Goal: Task Accomplishment & Management: Manage account settings

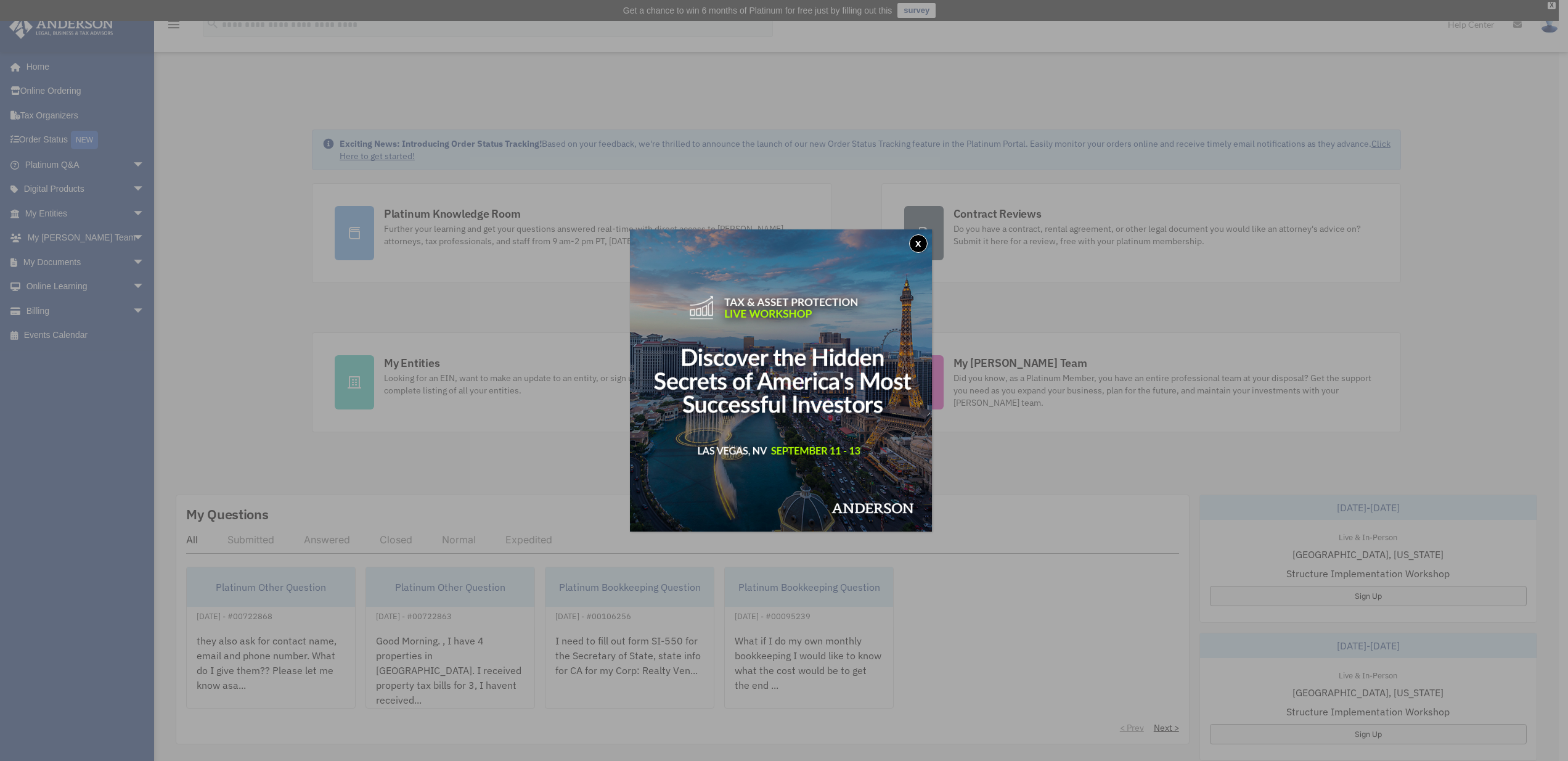
click at [313, 127] on div "x" at bounding box center [784, 380] width 1568 height 761
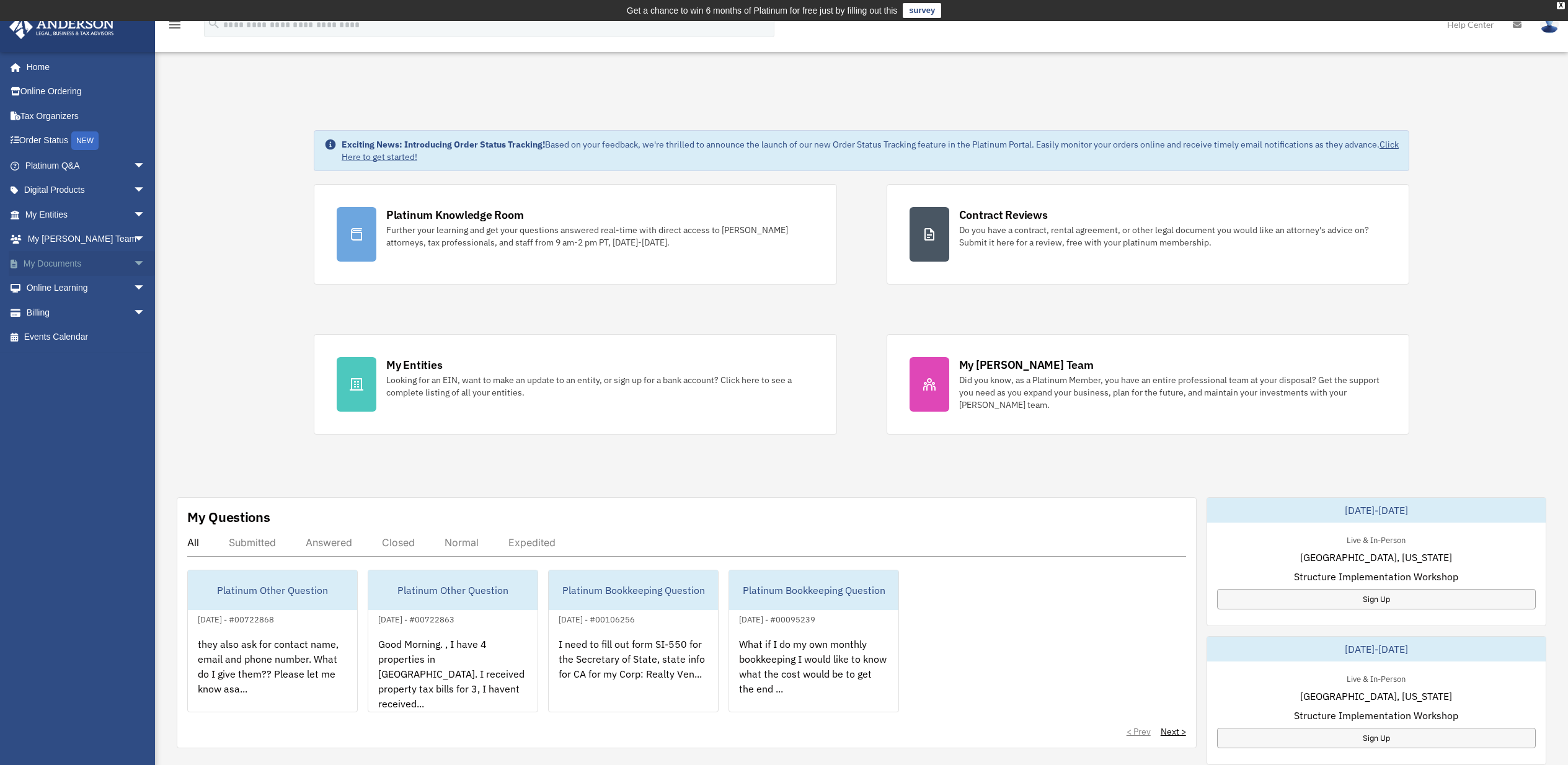
click at [50, 259] on link "My Documents arrow_drop_down" at bounding box center [87, 263] width 156 height 25
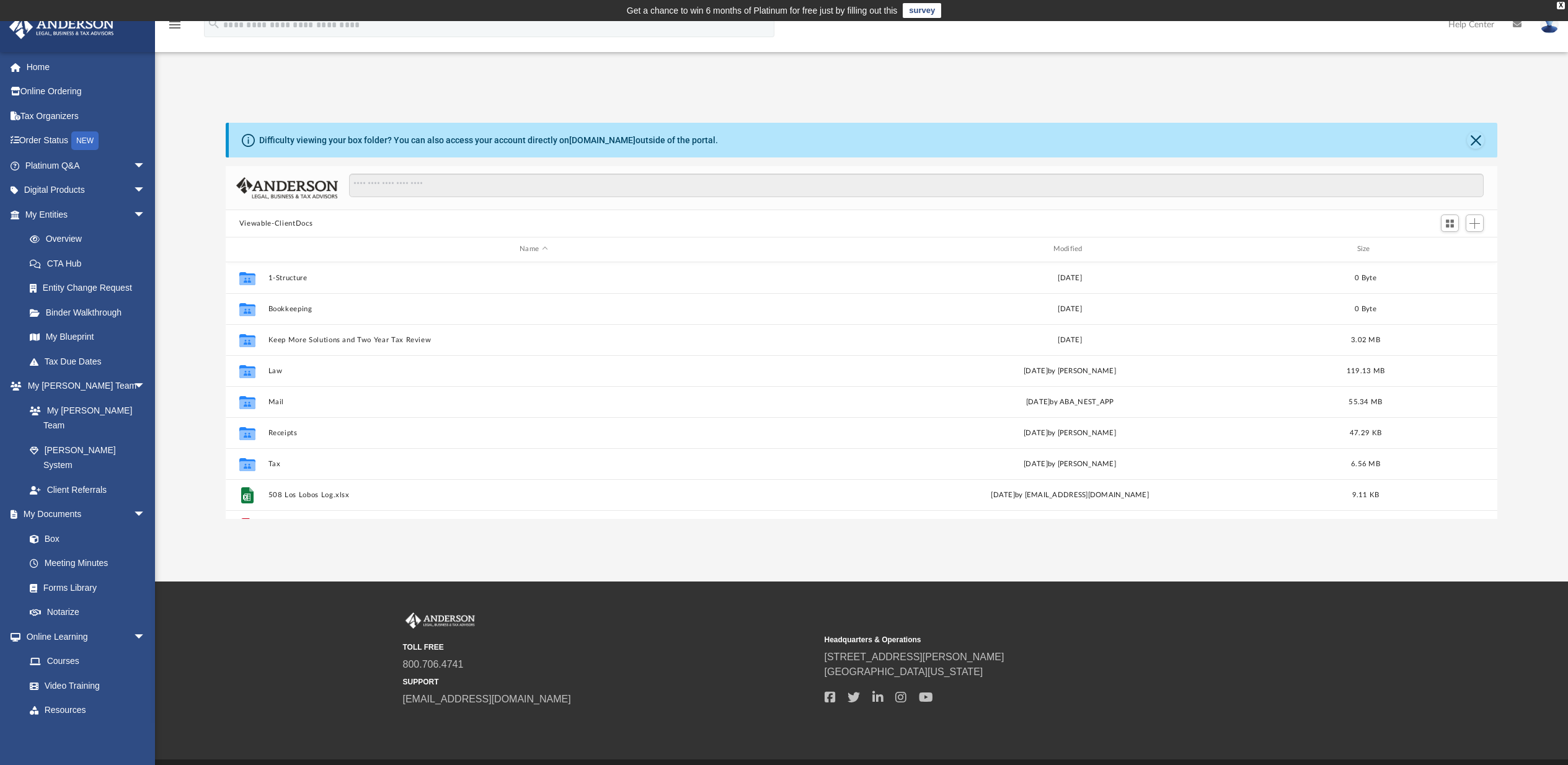
scroll to position [273, 1262]
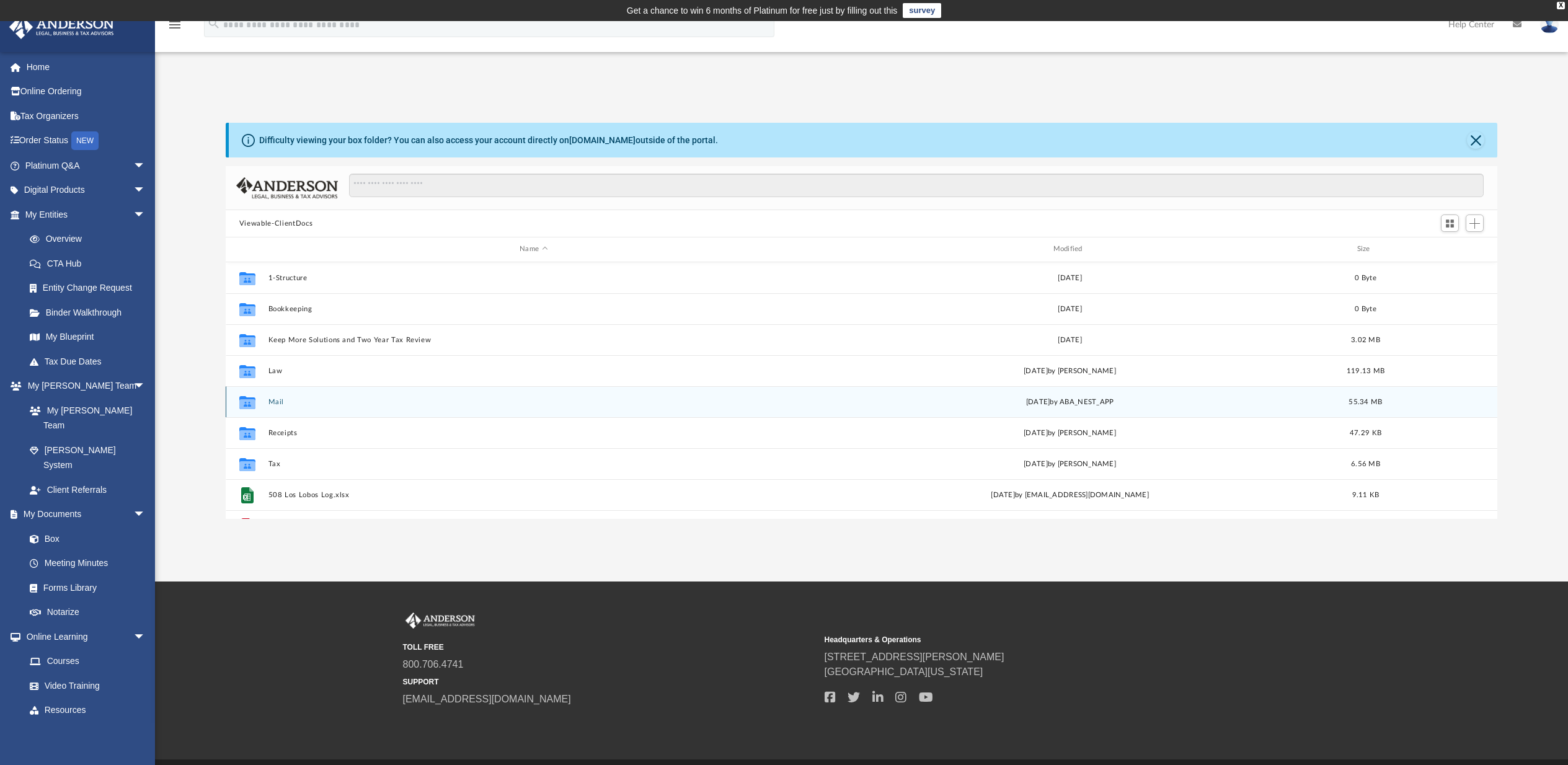
click at [279, 401] on button "Mail" at bounding box center [533, 401] width 530 height 8
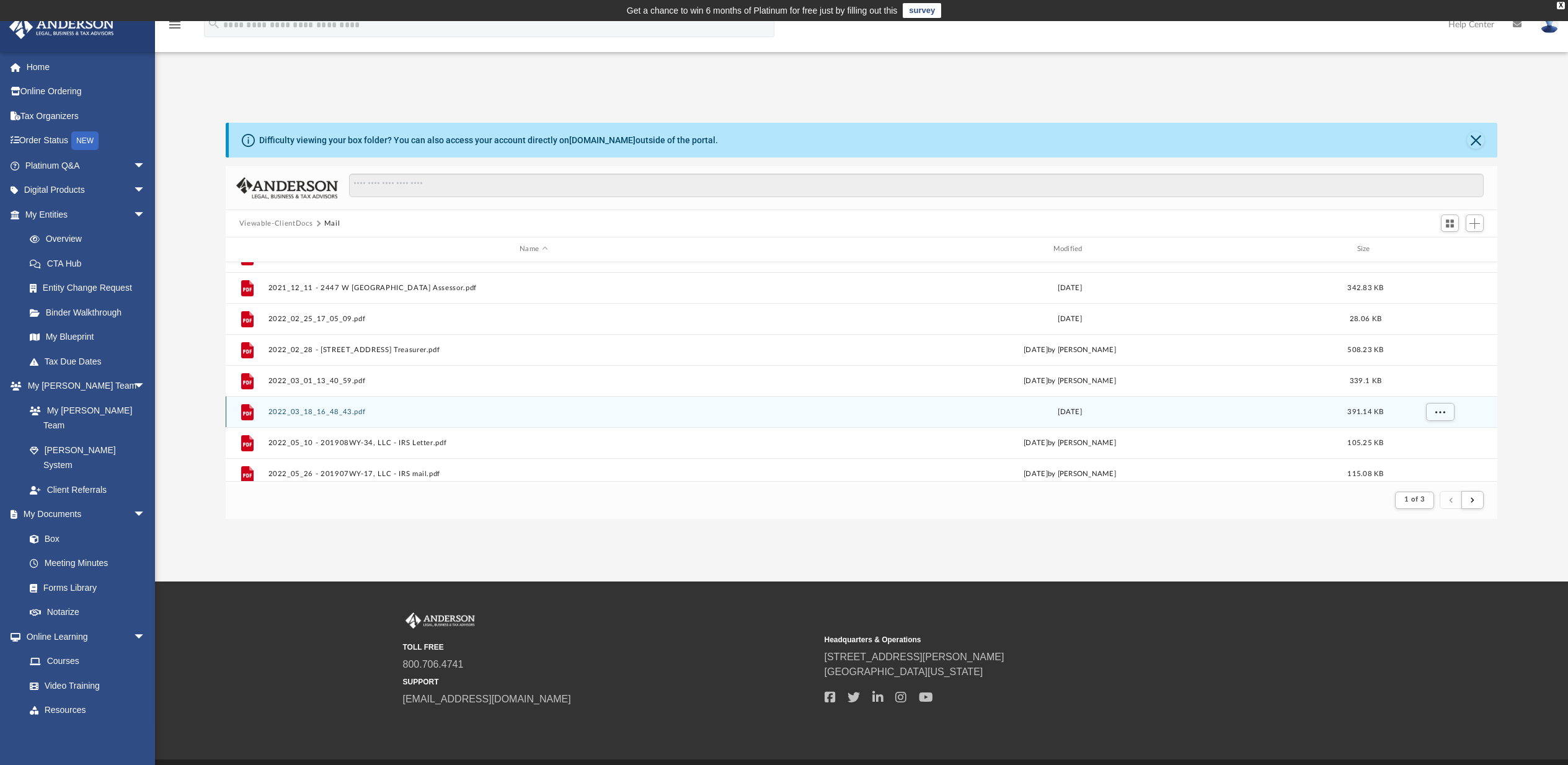
scroll to position [1331, 0]
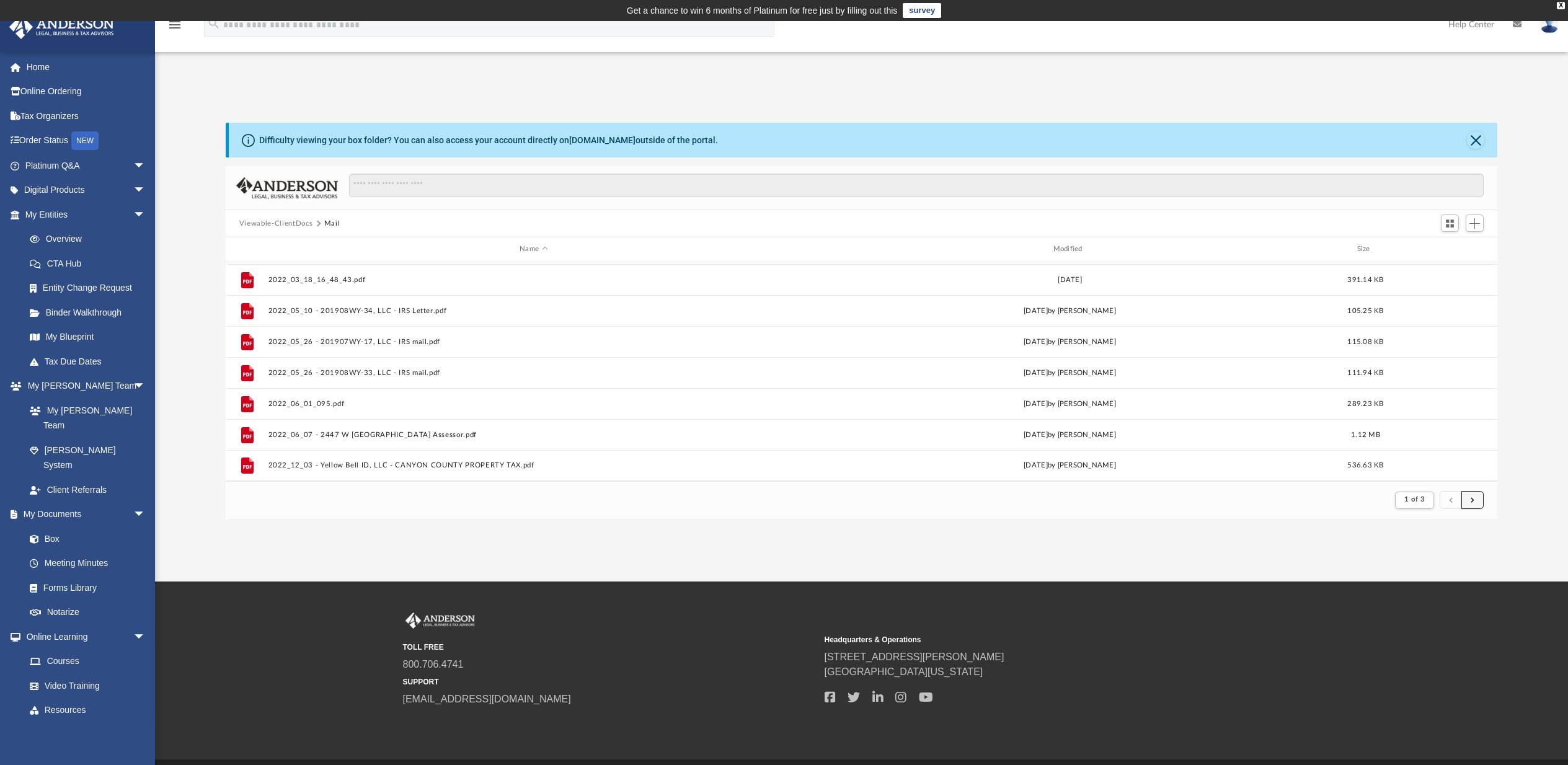
click at [1479, 501] on button "submit" at bounding box center [1473, 500] width 23 height 18
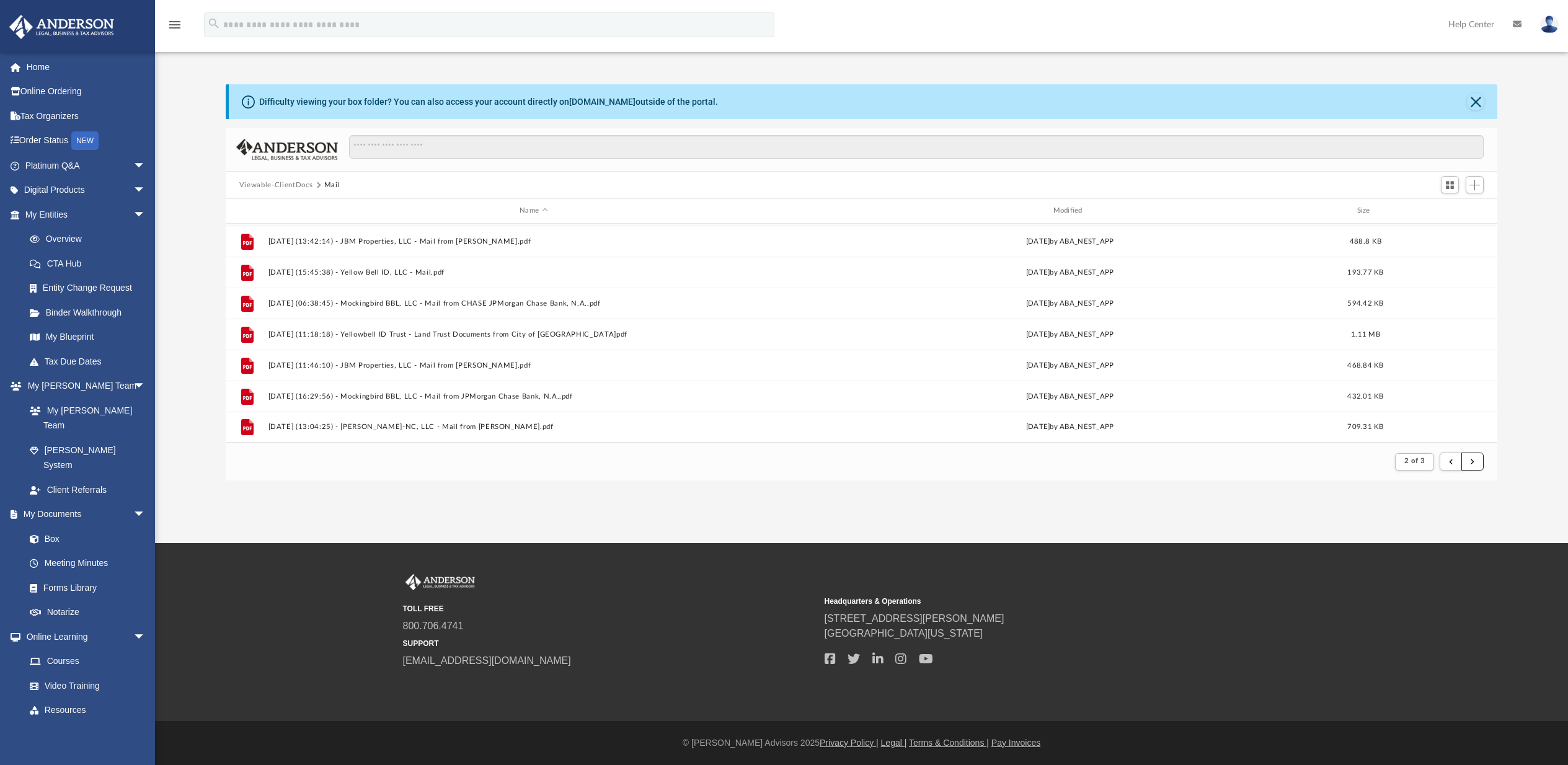
scroll to position [1088, 0]
click at [1470, 462] on button "submit" at bounding box center [1473, 461] width 23 height 18
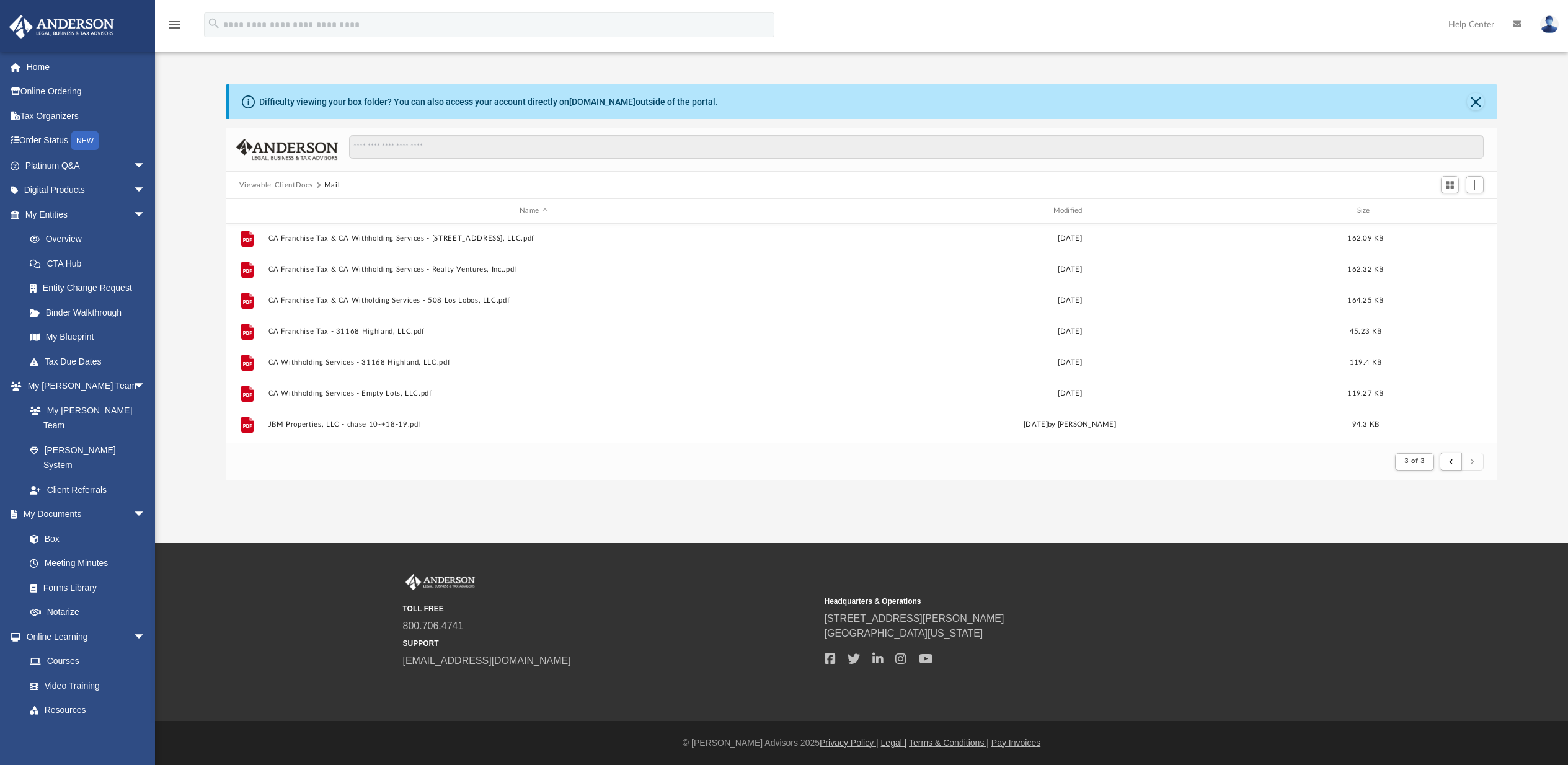
scroll to position [587, 0]
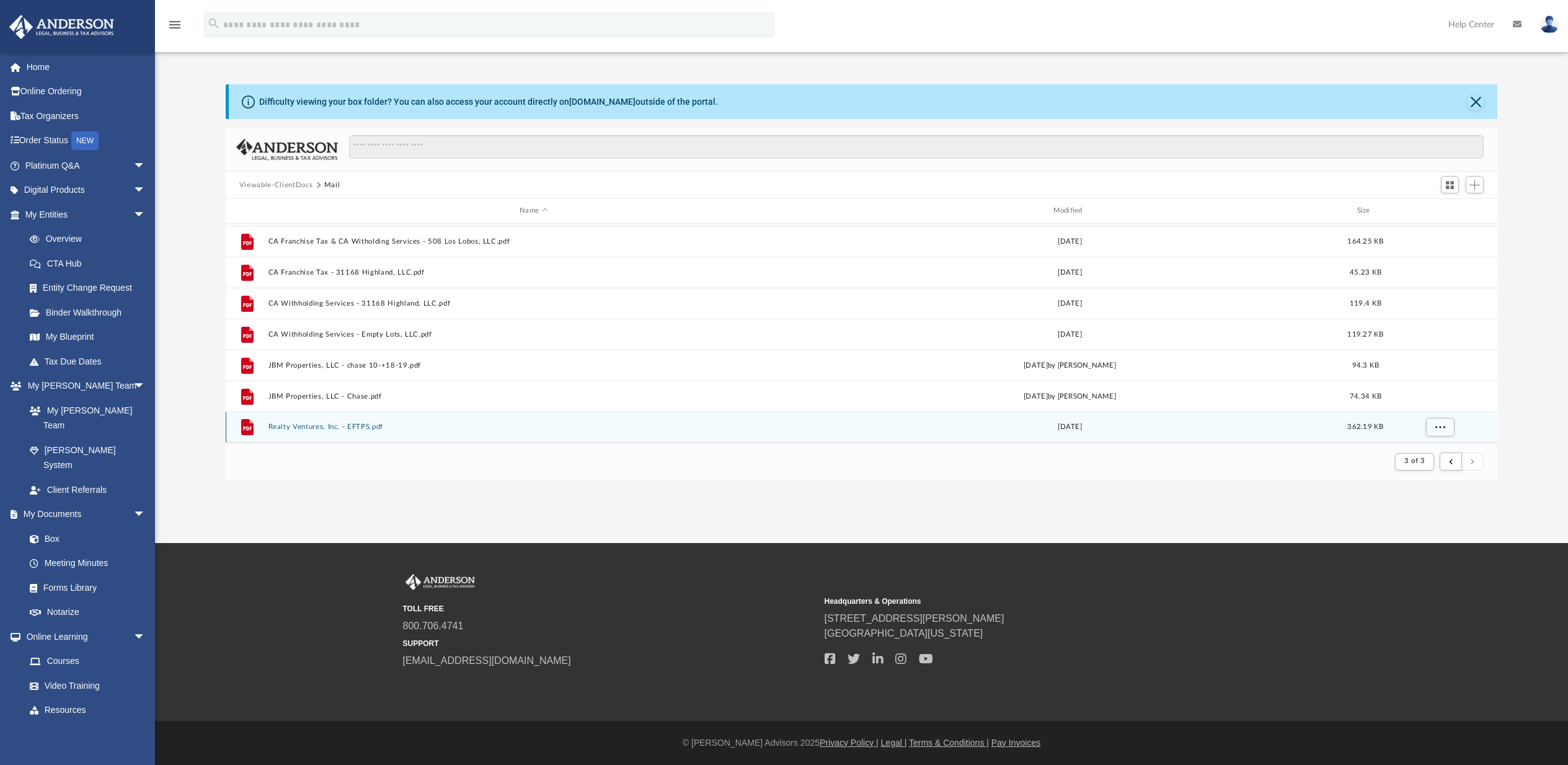
click at [324, 426] on button "Realty Ventures, Inc. - EFTPS.pdf" at bounding box center [533, 426] width 530 height 8
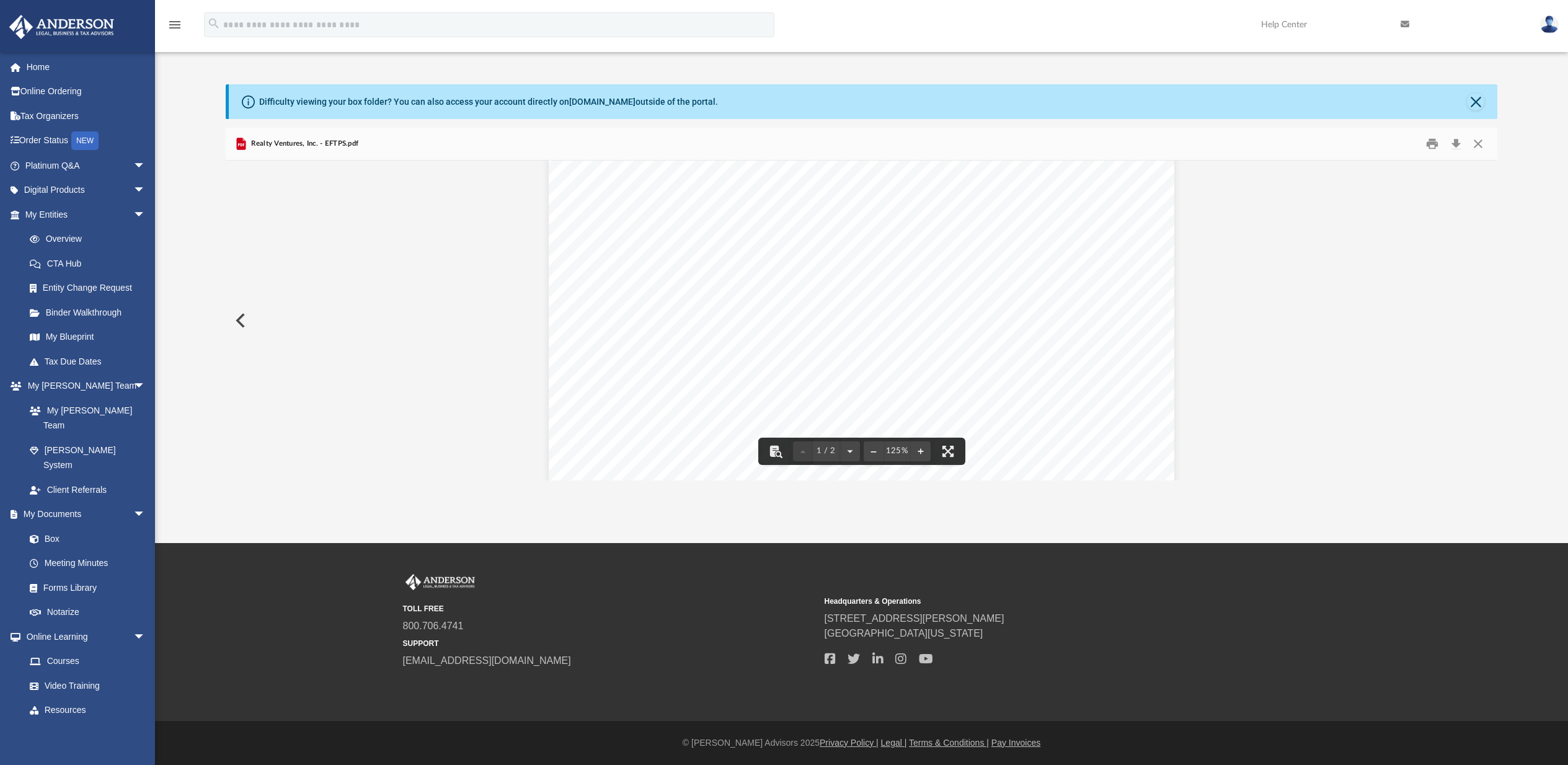
scroll to position [12, 0]
click at [917, 345] on div "fiecrronc Federal Fax PeyiDent System P: 13 T;28 10011459 PPlB-000009133 REALTY…" at bounding box center [861, 564] width 626 height 813
click at [1433, 143] on button "Print" at bounding box center [1433, 144] width 25 height 19
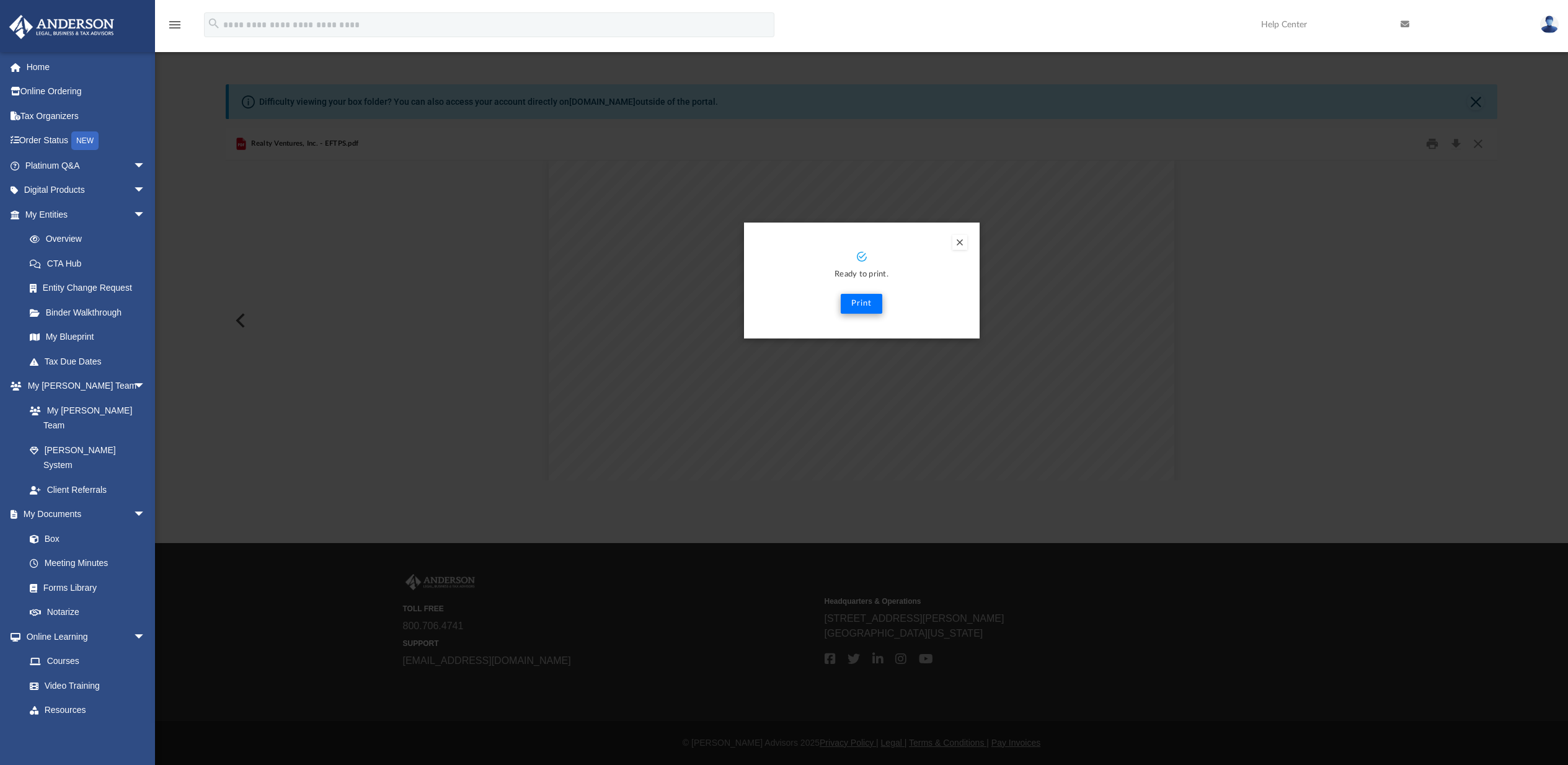
click at [855, 304] on button "Print" at bounding box center [861, 303] width 41 height 20
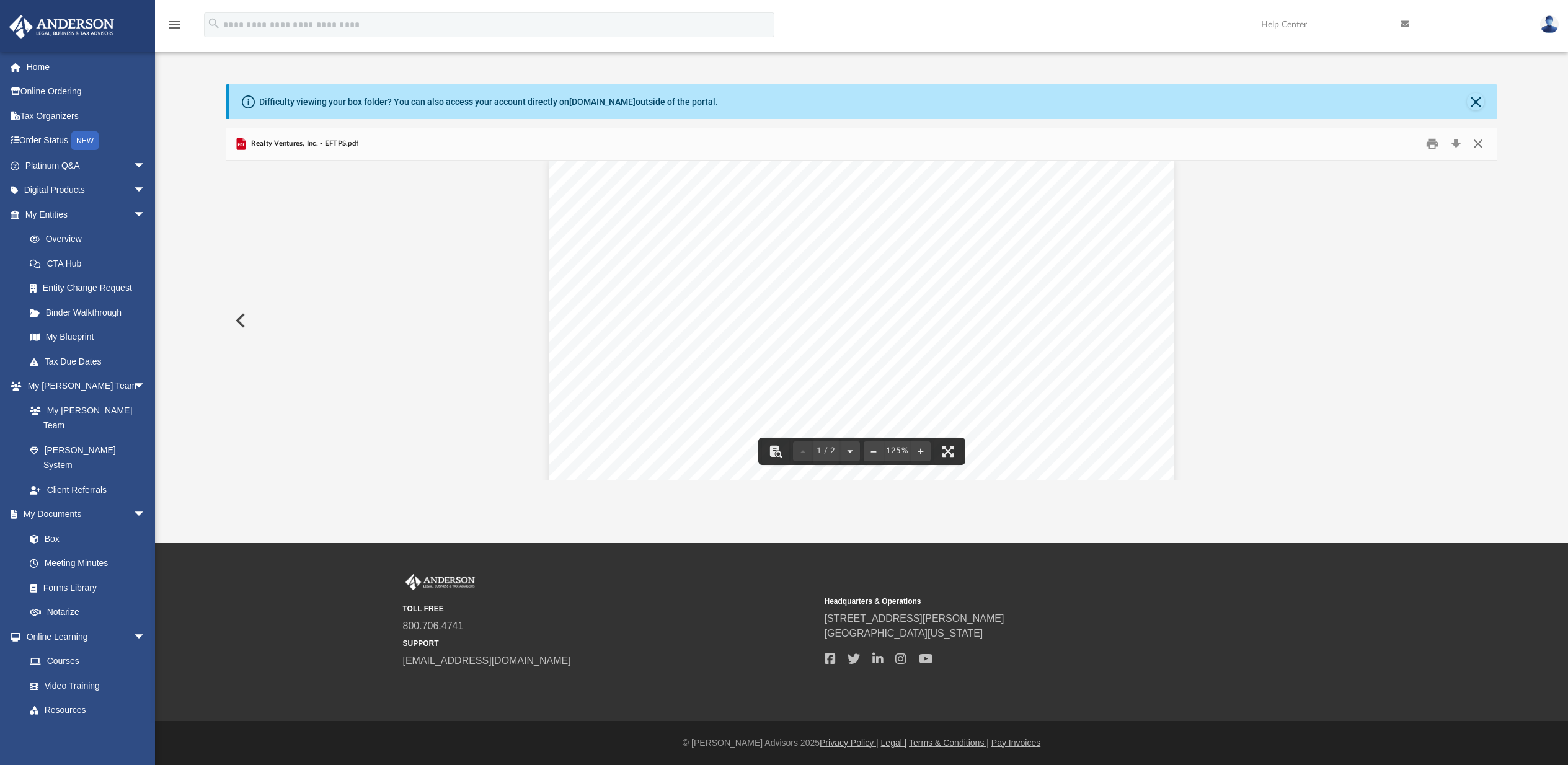
click at [1478, 145] on button "Close" at bounding box center [1478, 144] width 23 height 19
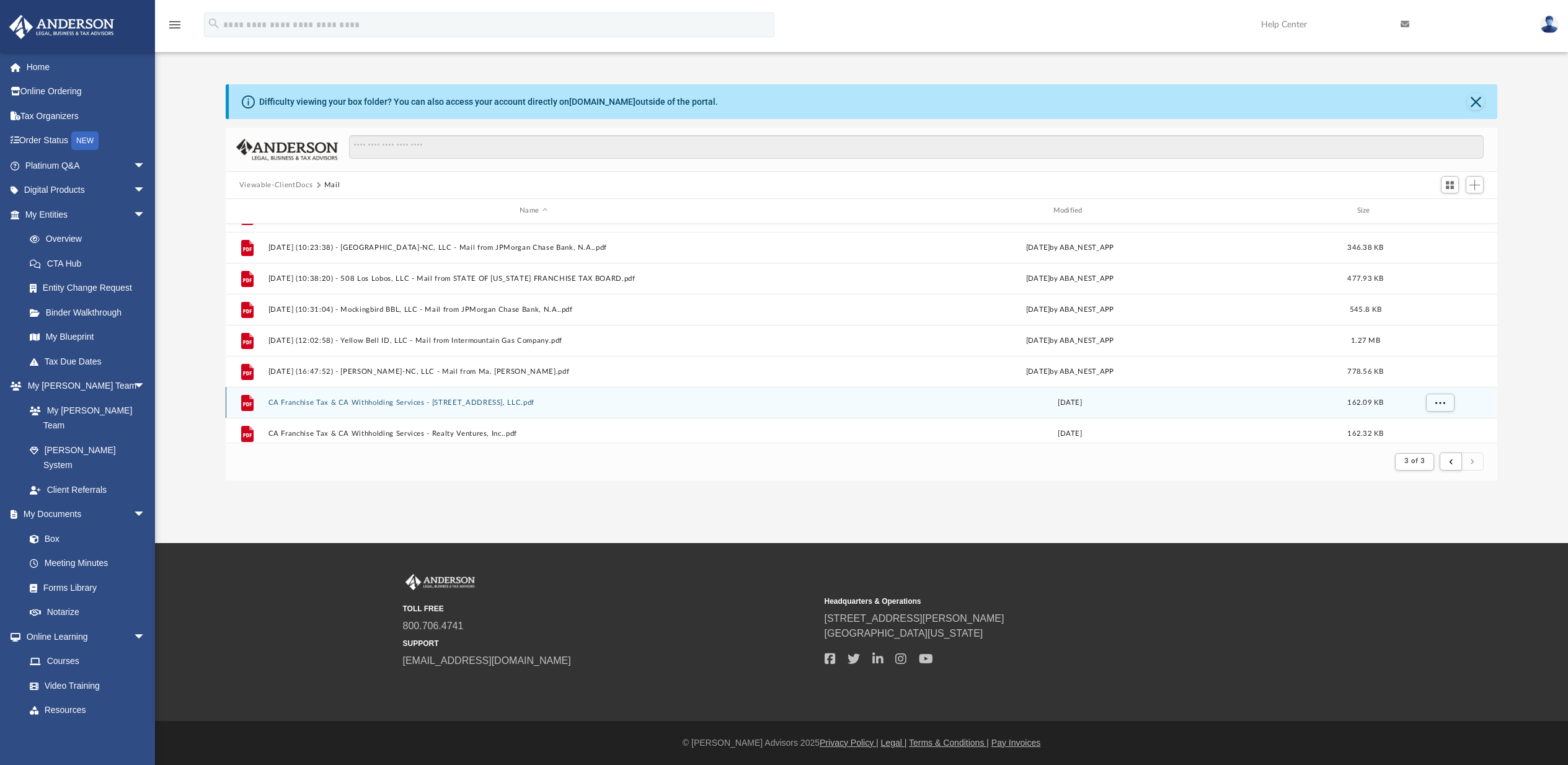
scroll to position [361, 0]
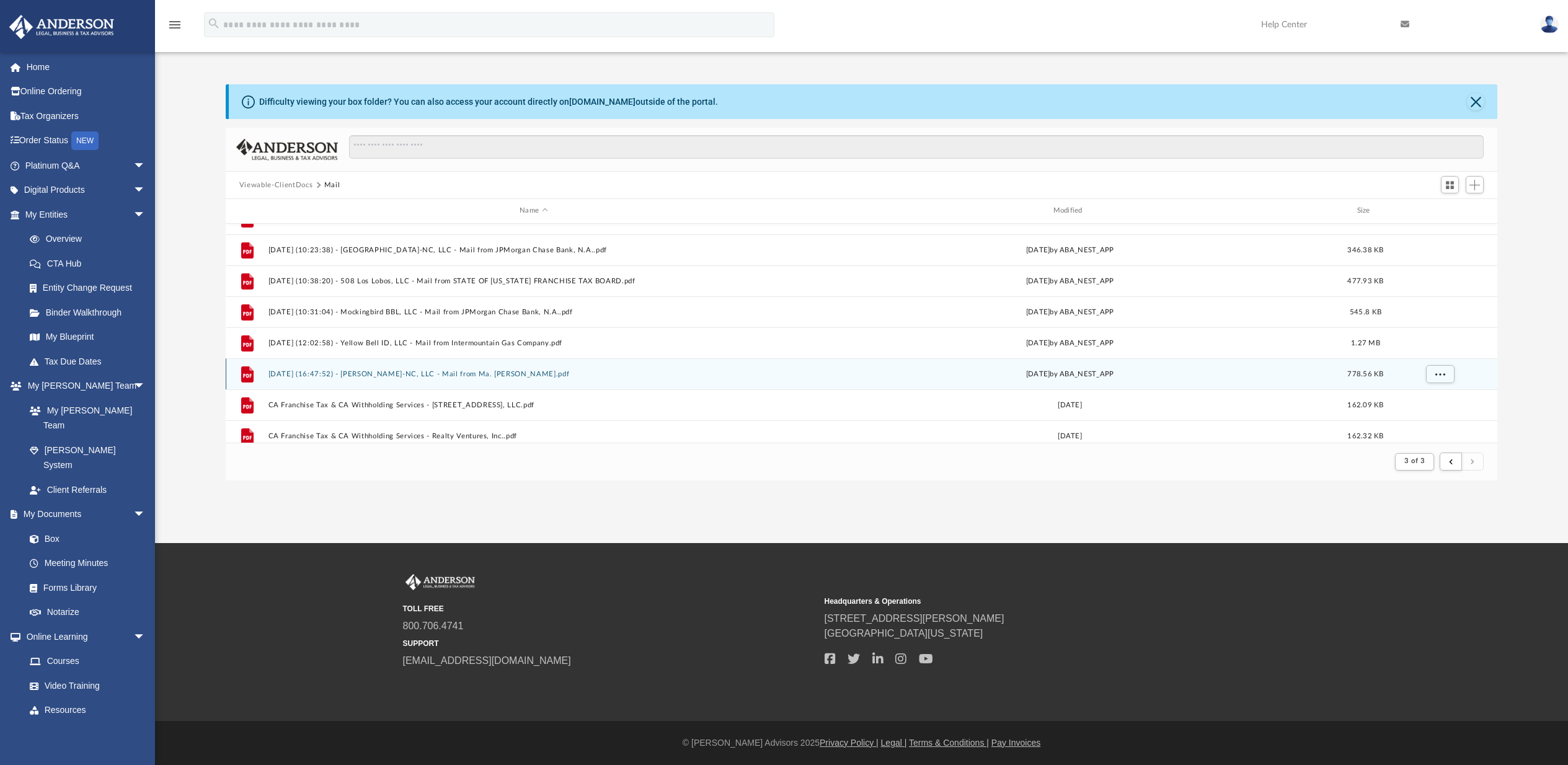
click at [389, 373] on button "[DATE] (16:47:52) - [PERSON_NAME]-NC, LLC - Mail from Ma. [PERSON_NAME].pdf" at bounding box center [533, 374] width 530 height 8
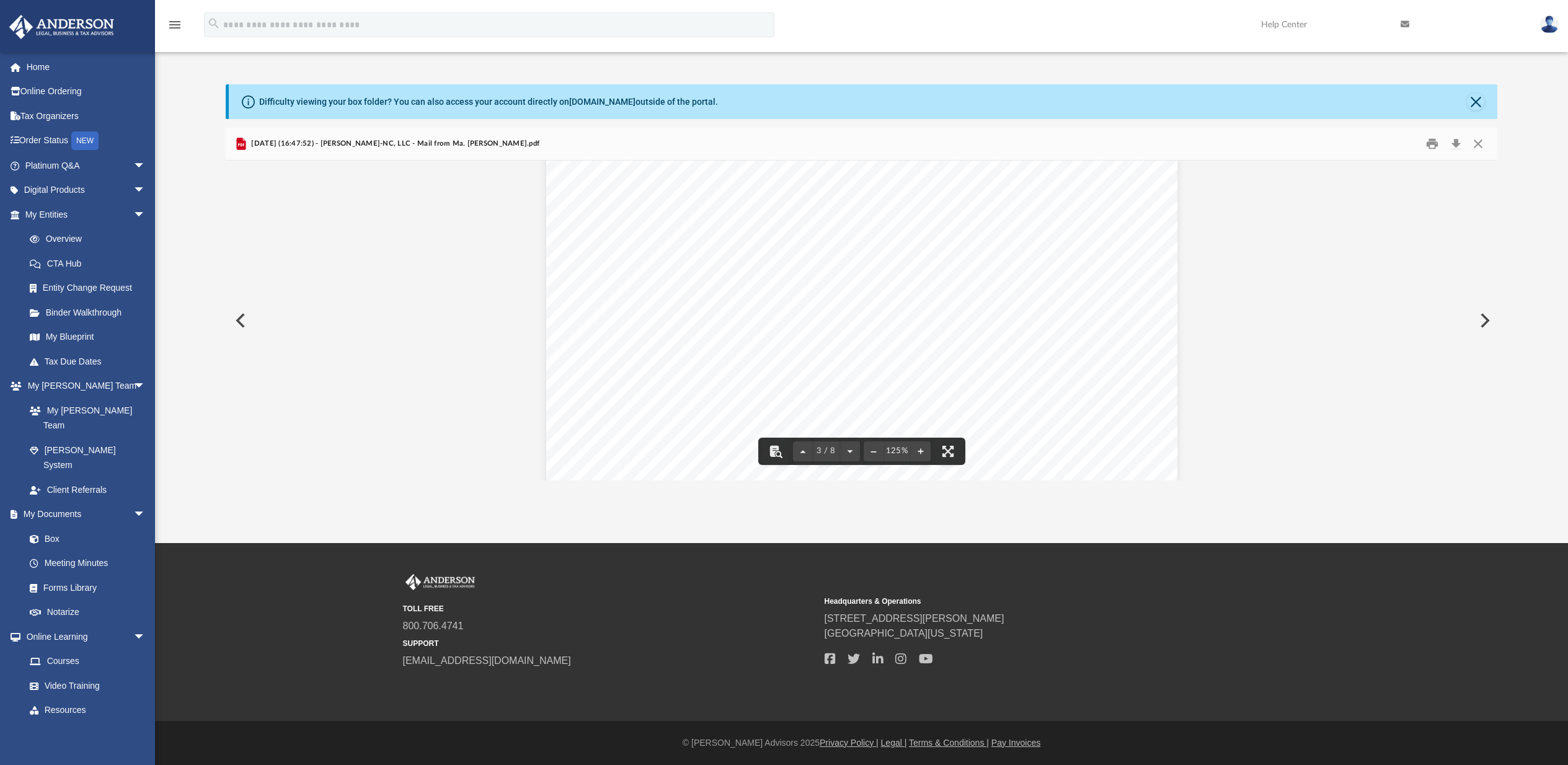
scroll to position [1521, 0]
click at [1432, 140] on button "Print" at bounding box center [1433, 144] width 25 height 19
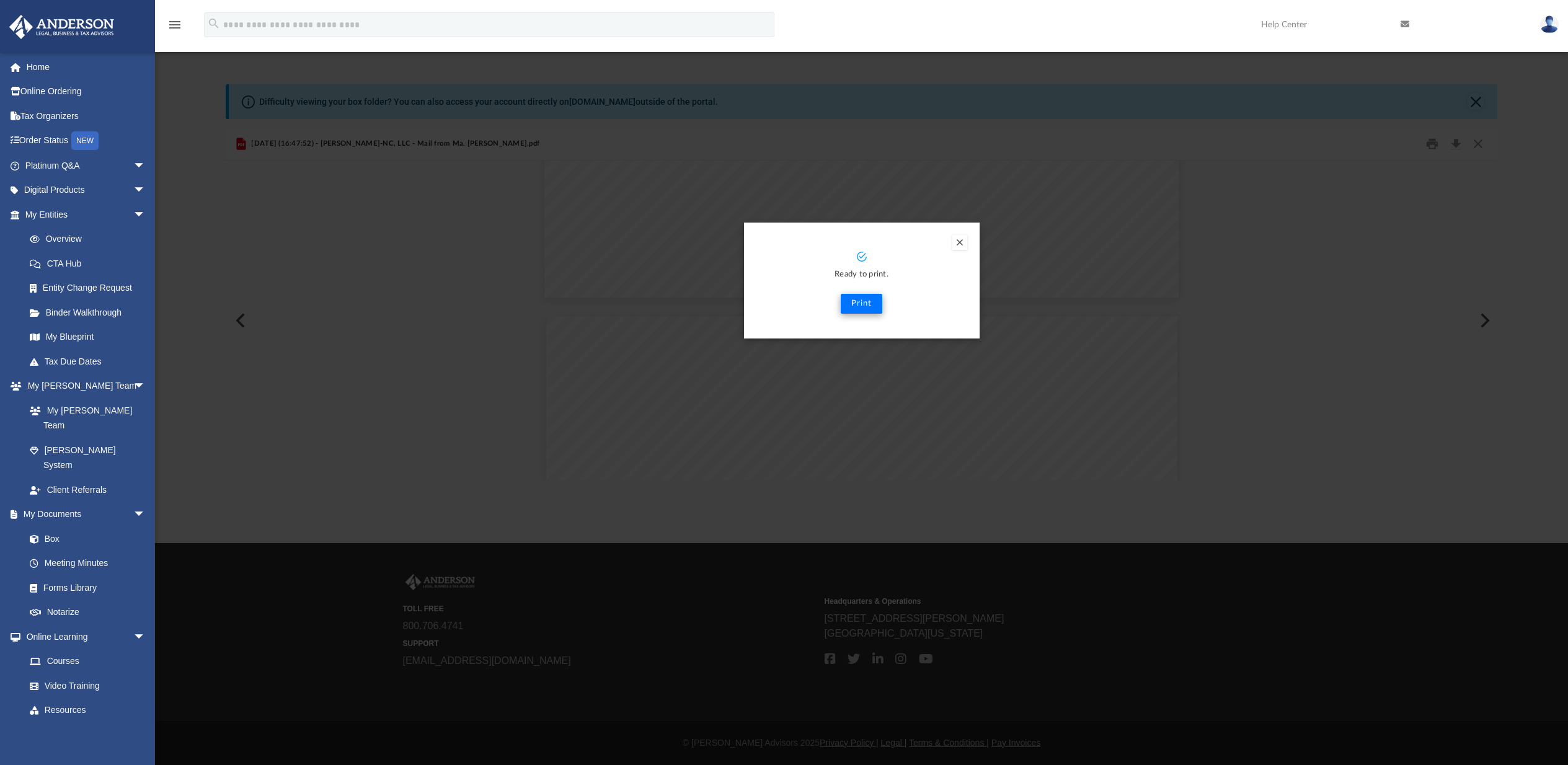
click at [845, 304] on button "Print" at bounding box center [861, 303] width 41 height 20
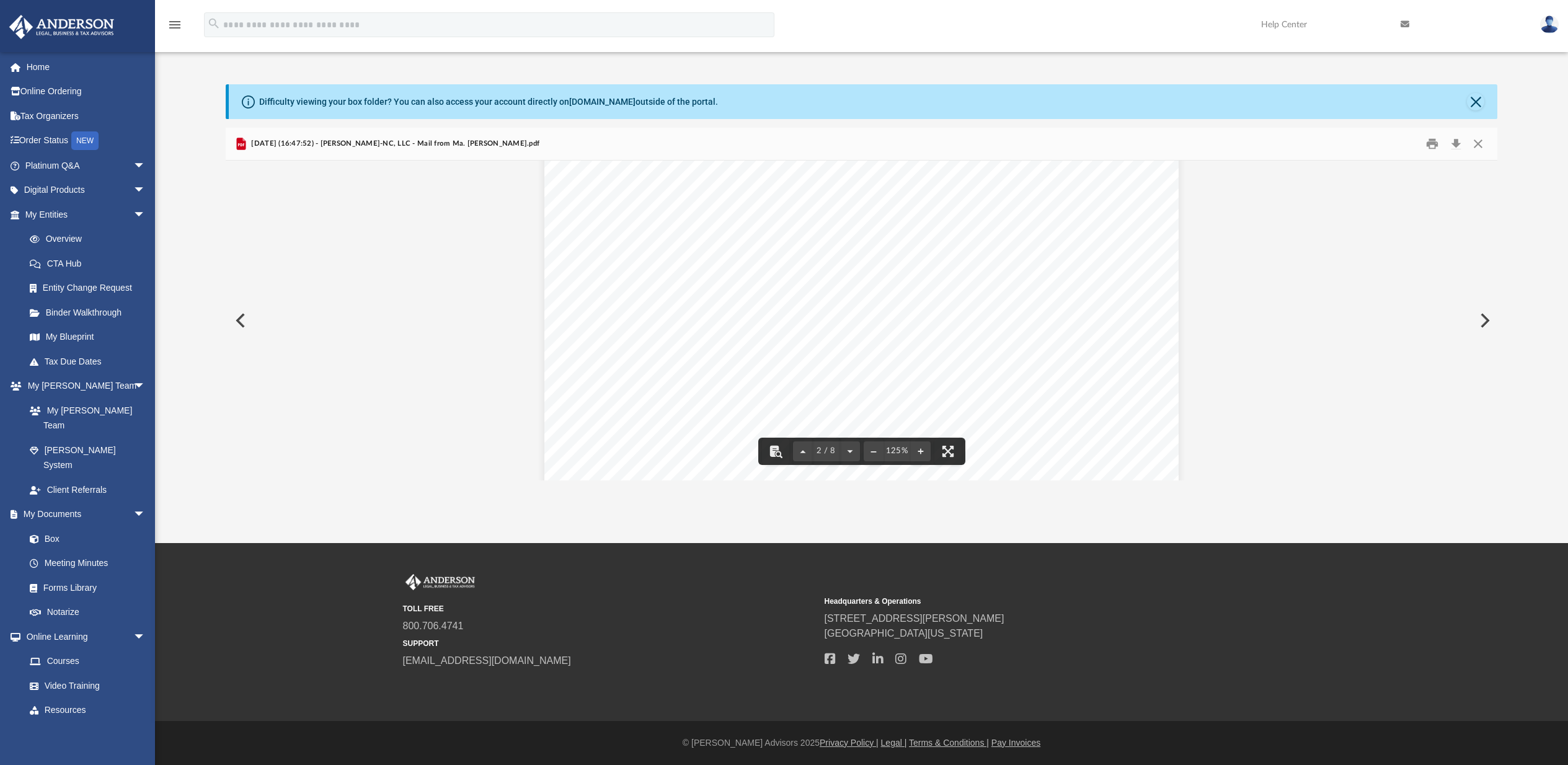
scroll to position [1279, 0]
click at [1478, 144] on button "Close" at bounding box center [1478, 144] width 23 height 19
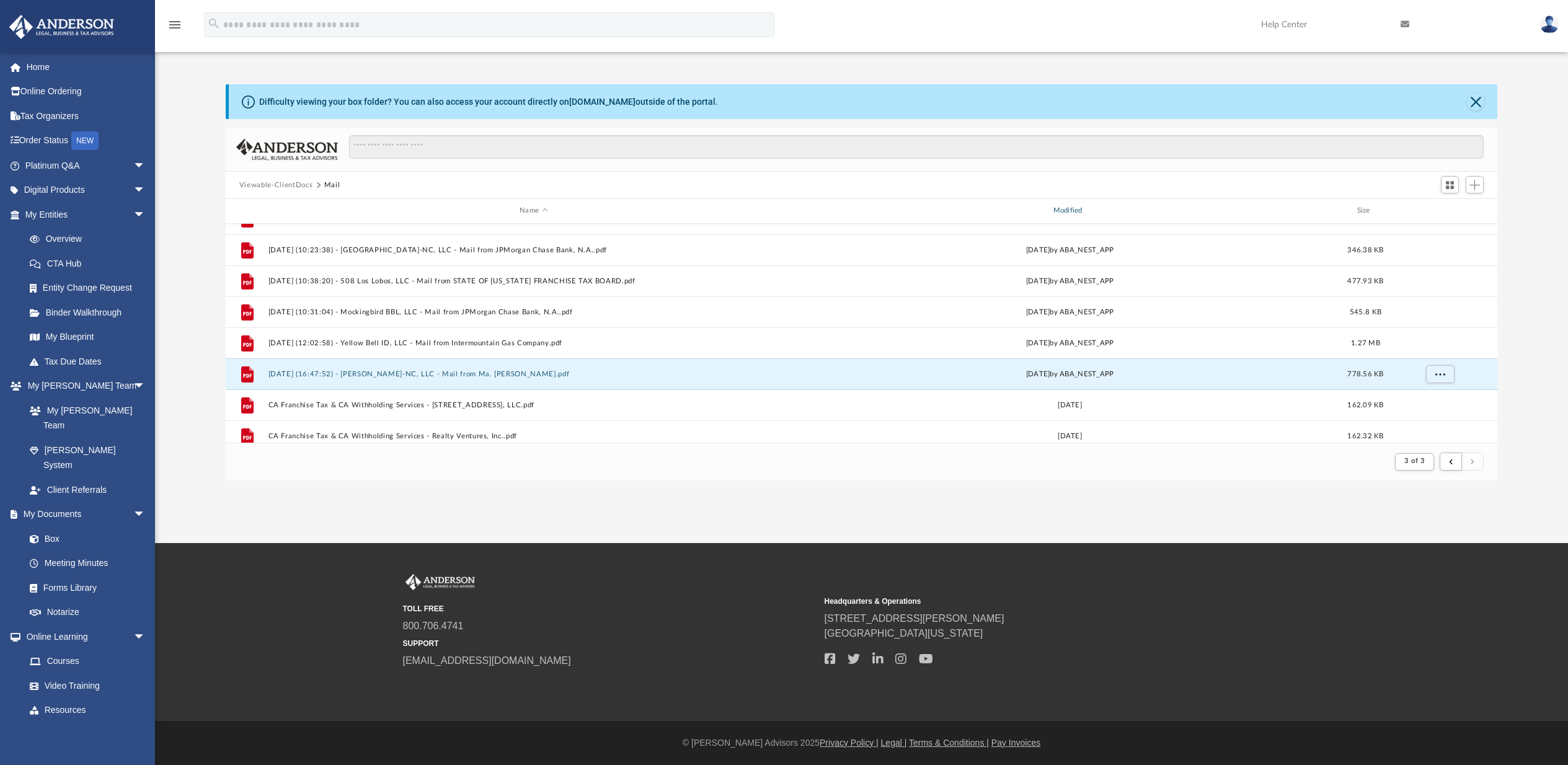
click at [1064, 212] on div "Modified" at bounding box center [1070, 210] width 531 height 11
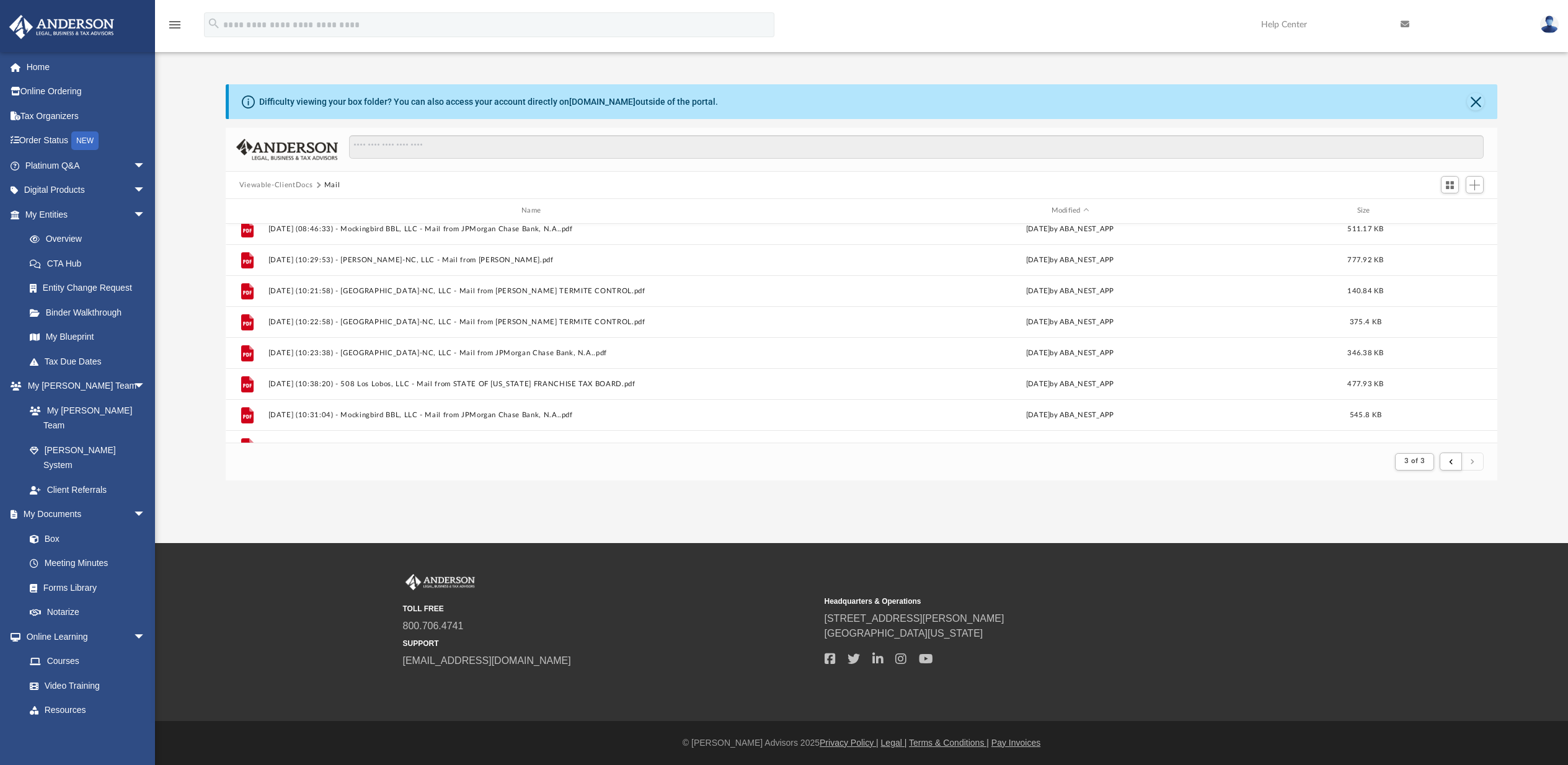
scroll to position [587, 0]
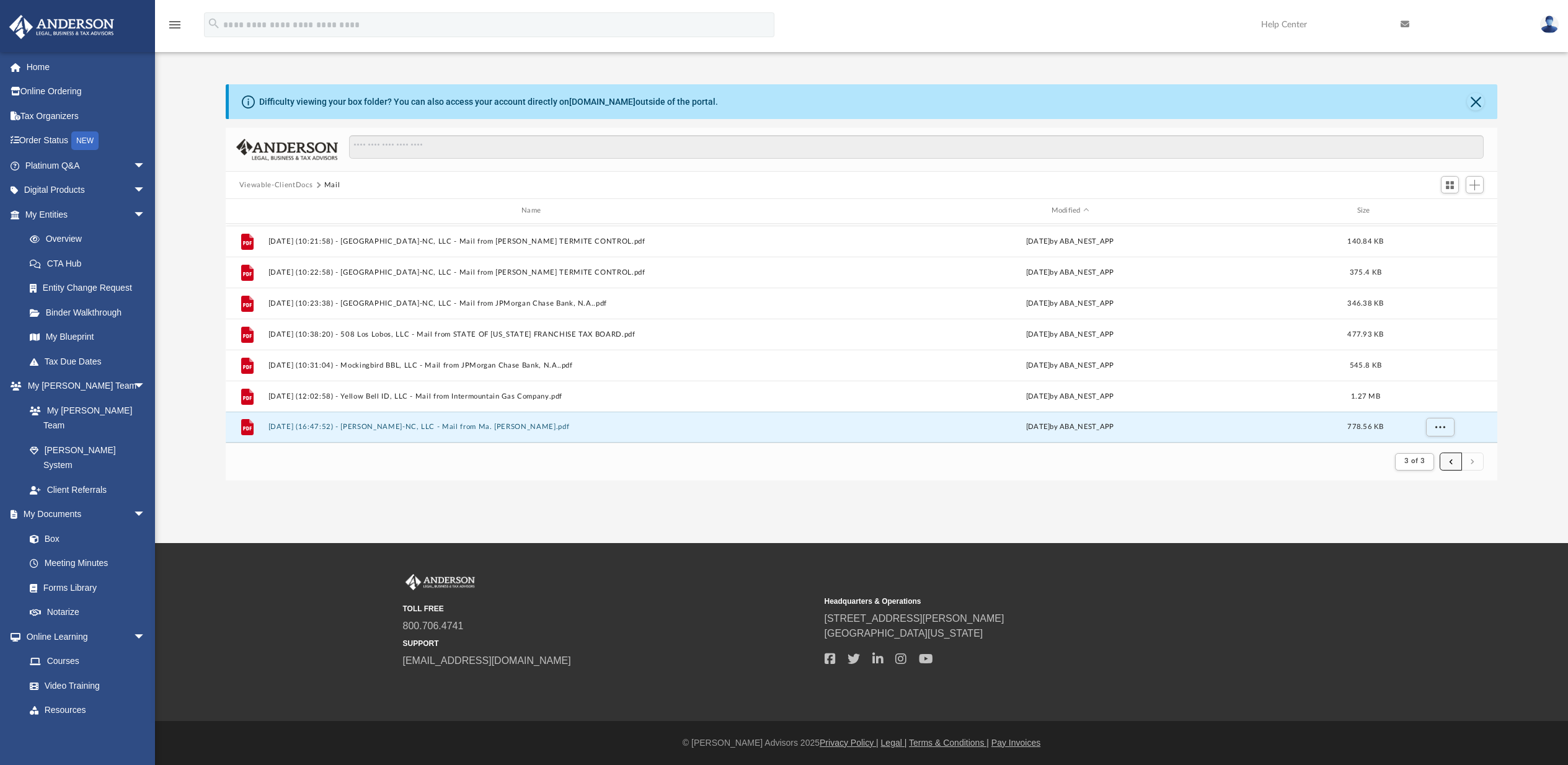
click at [1454, 460] on button "submit" at bounding box center [1451, 461] width 23 height 18
click at [1447, 462] on button "submit" at bounding box center [1451, 461] width 23 height 18
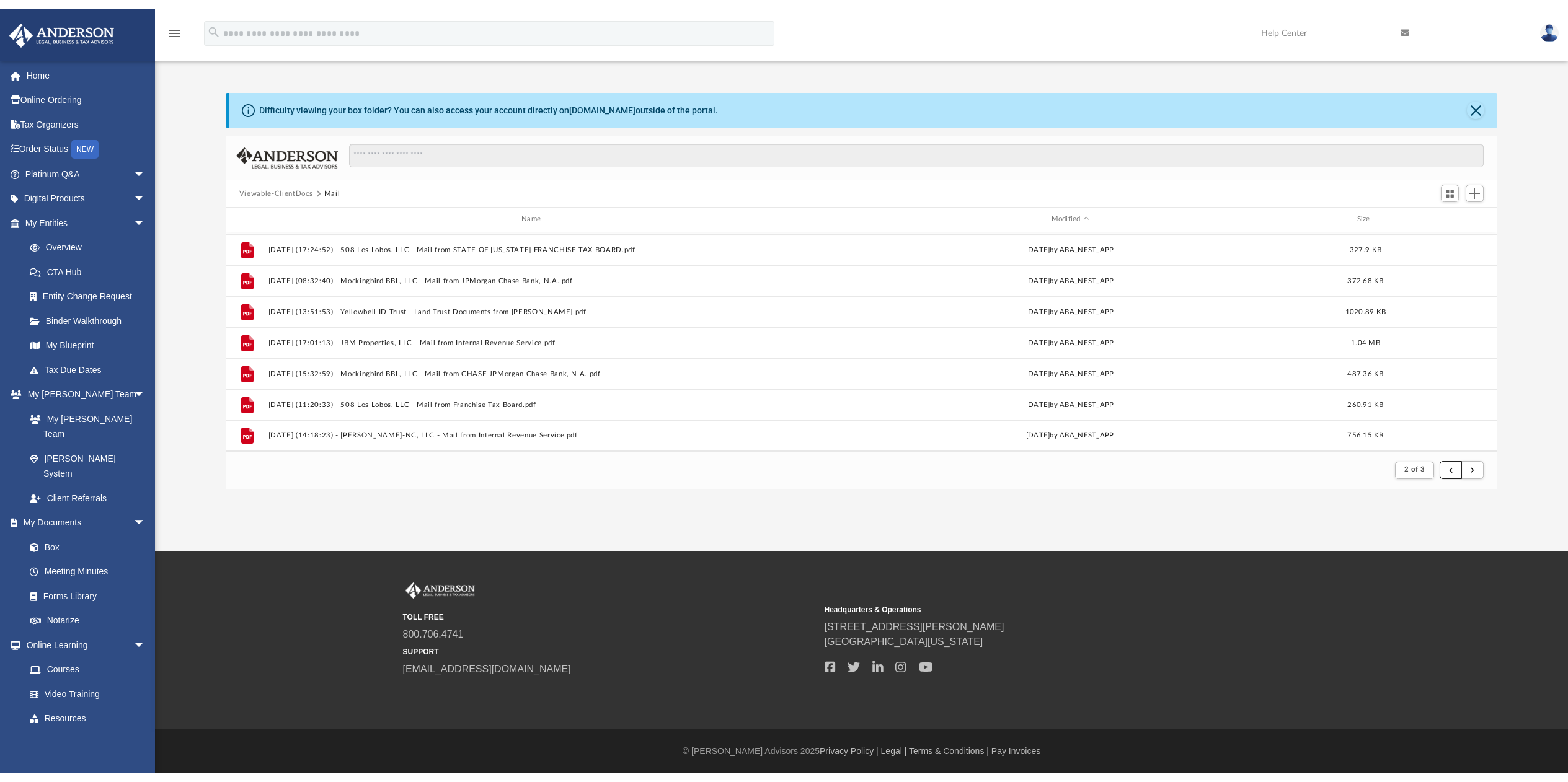
scroll to position [21, 0]
